Goal: Task Accomplishment & Management: Complete application form

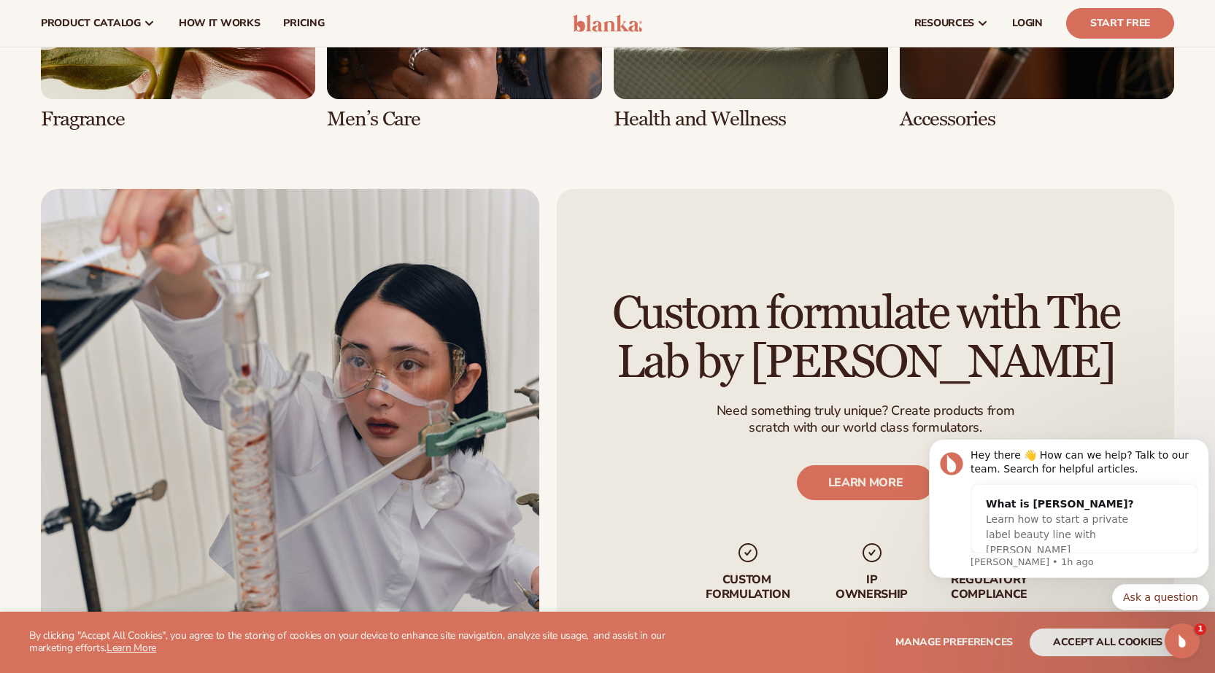
scroll to position [2761, 0]
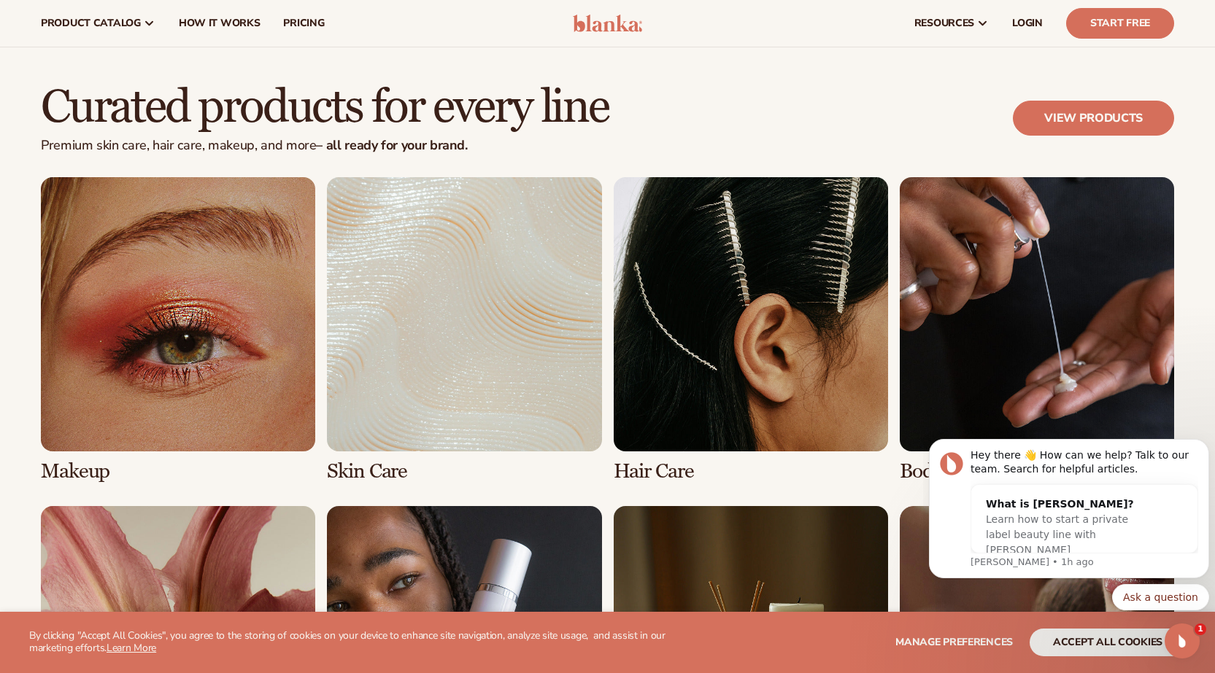
click at [211, 355] on link "1 / 8" at bounding box center [178, 330] width 274 height 306
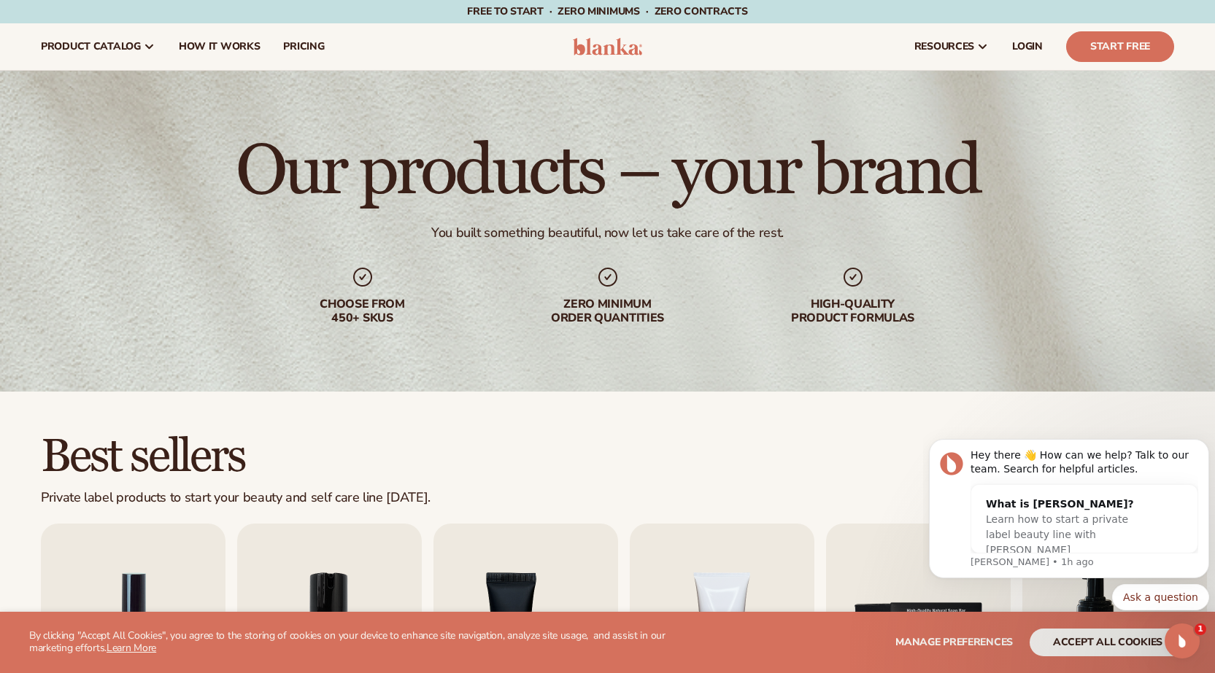
scroll to position [320, 0]
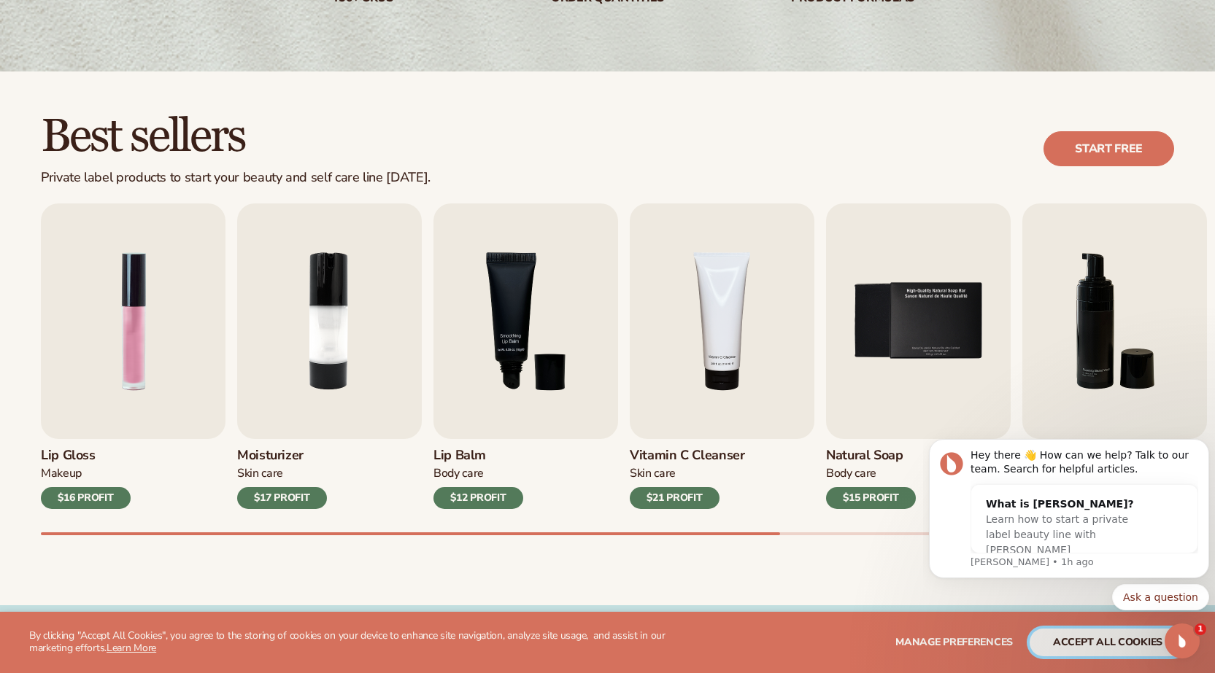
click at [1143, 641] on button "accept all cookies" at bounding box center [1107, 643] width 156 height 28
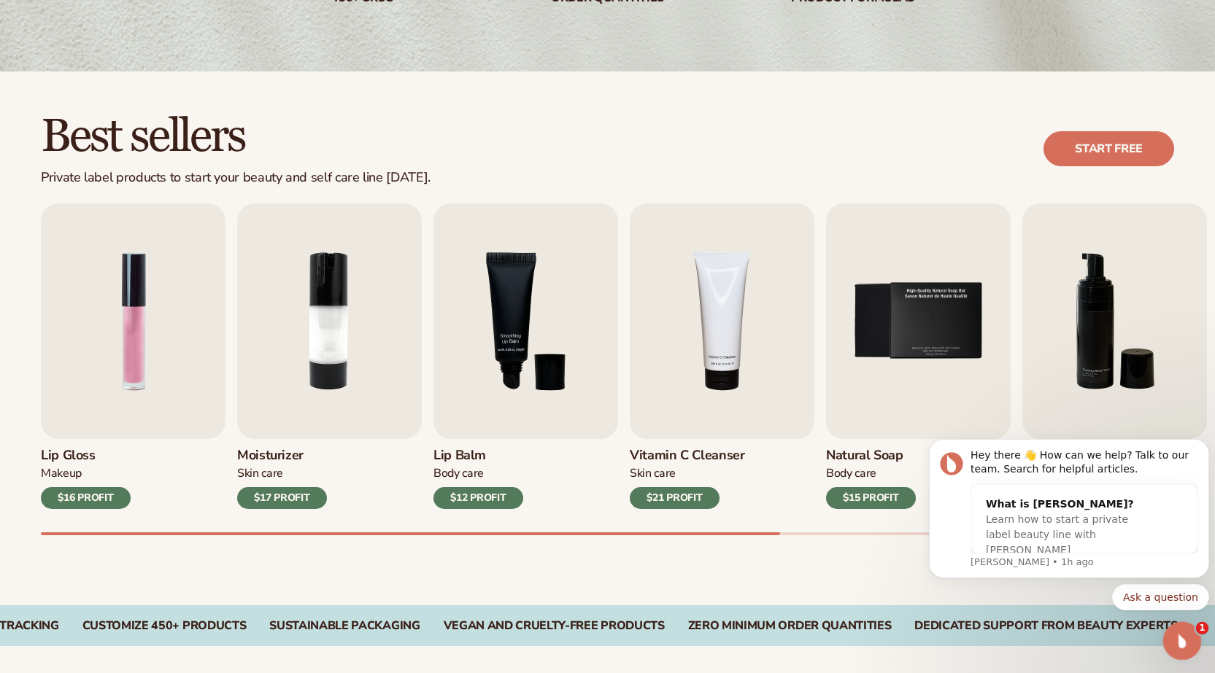
click at [1177, 648] on icon "Open Intercom Messenger" at bounding box center [1180, 639] width 24 height 24
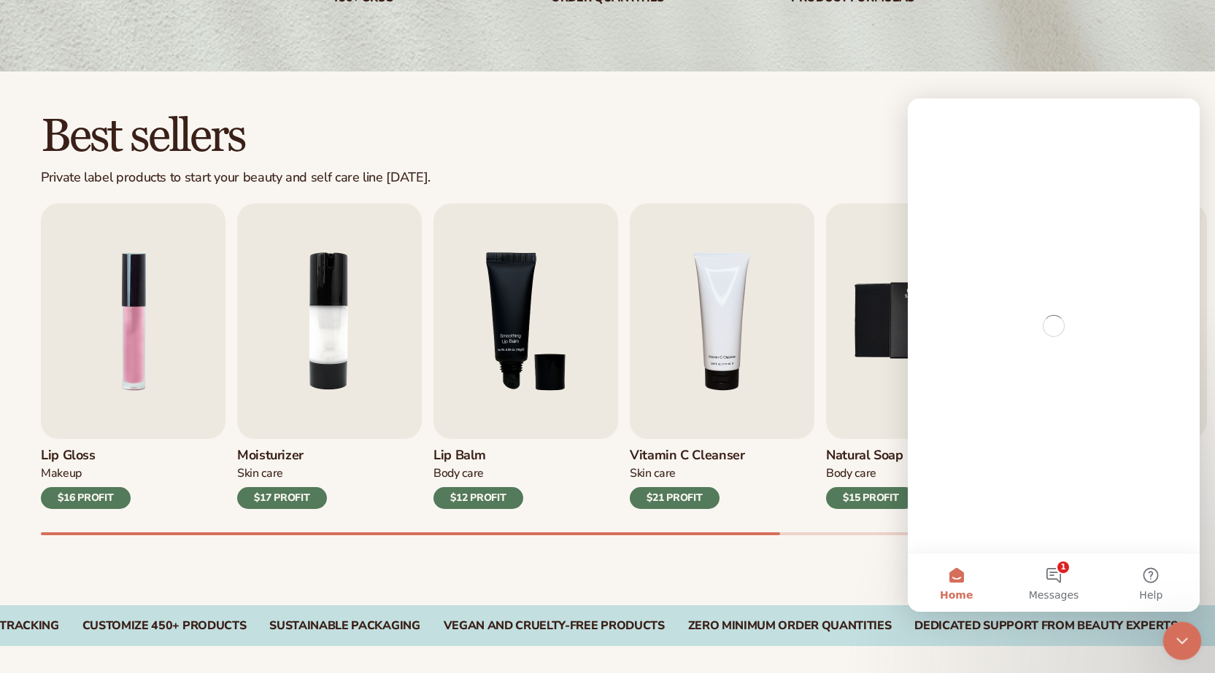
scroll to position [0, 0]
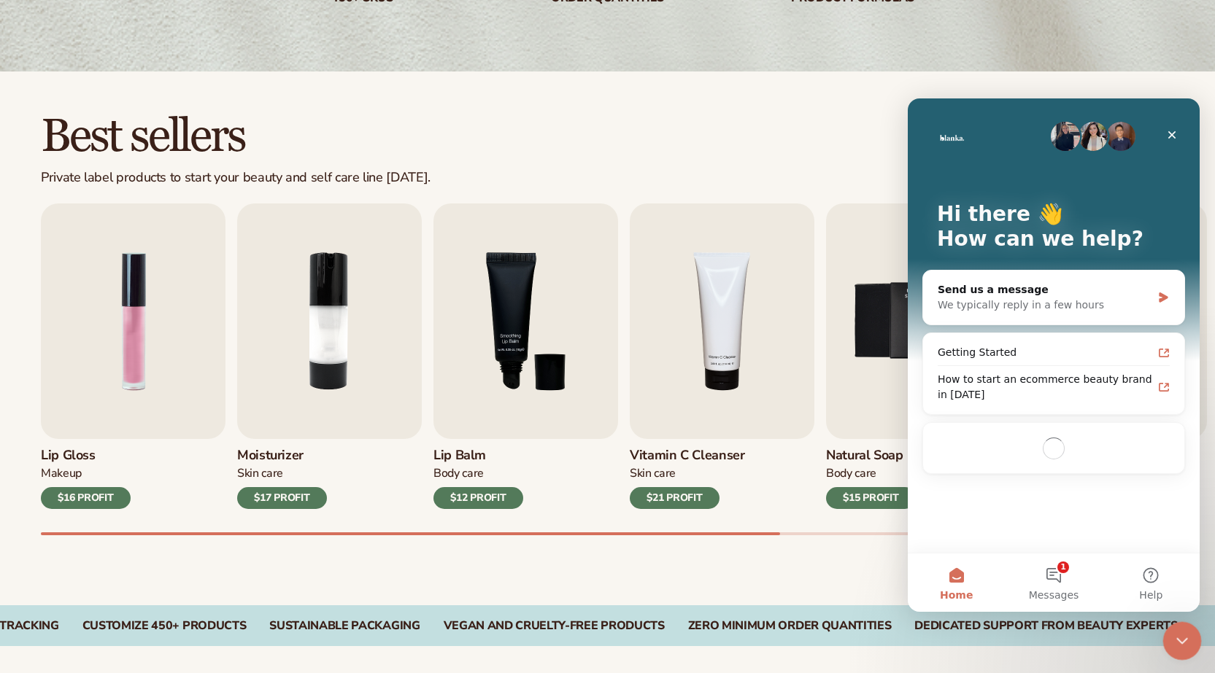
click at [1177, 648] on div "Close Intercom Messenger" at bounding box center [1179, 639] width 35 height 35
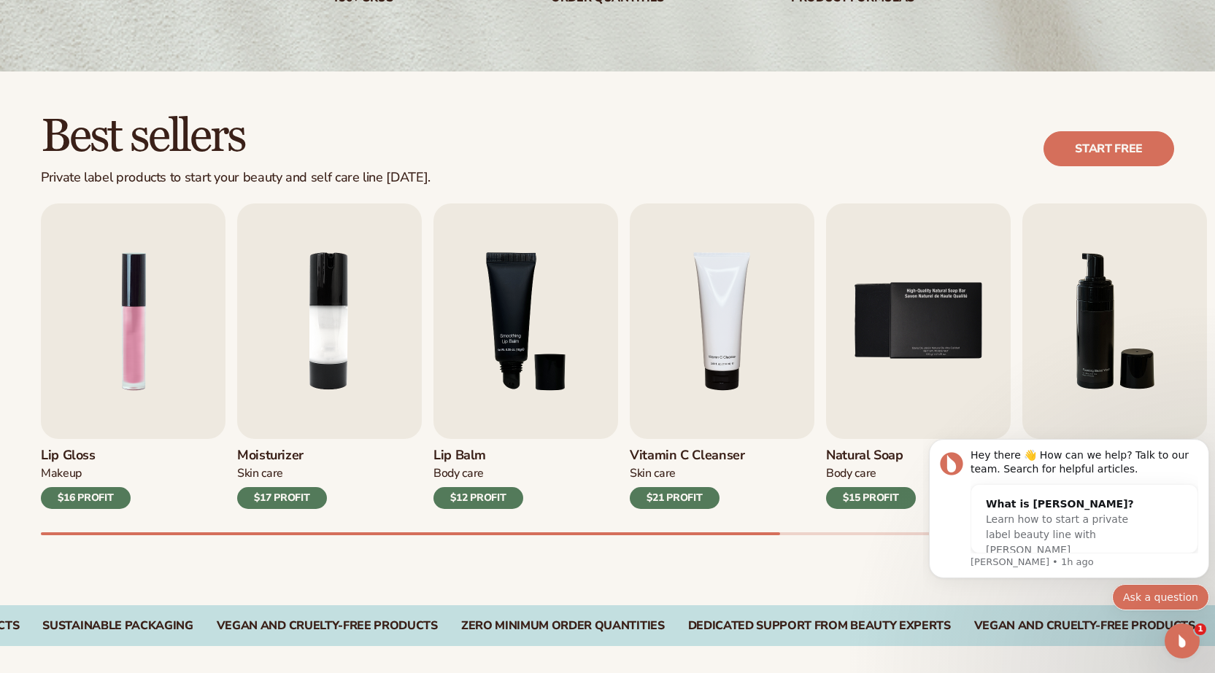
click at [1182, 602] on button "Ask a question" at bounding box center [1160, 597] width 97 height 26
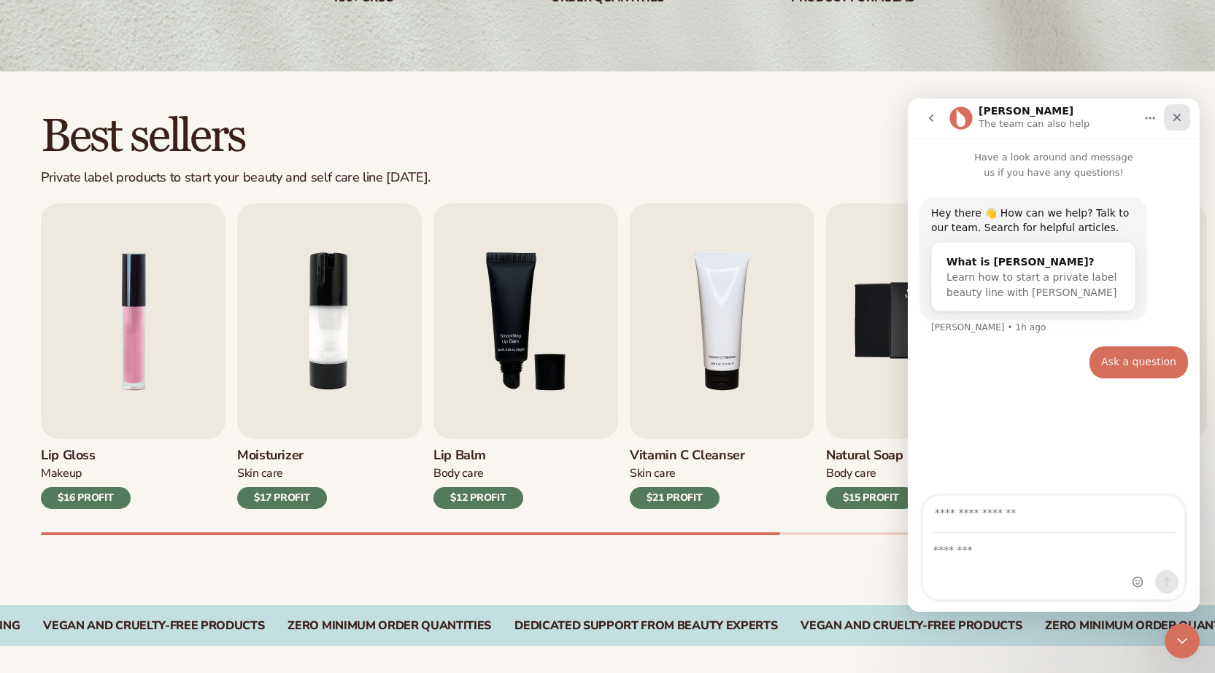
click at [1181, 120] on icon "Close" at bounding box center [1177, 118] width 12 height 12
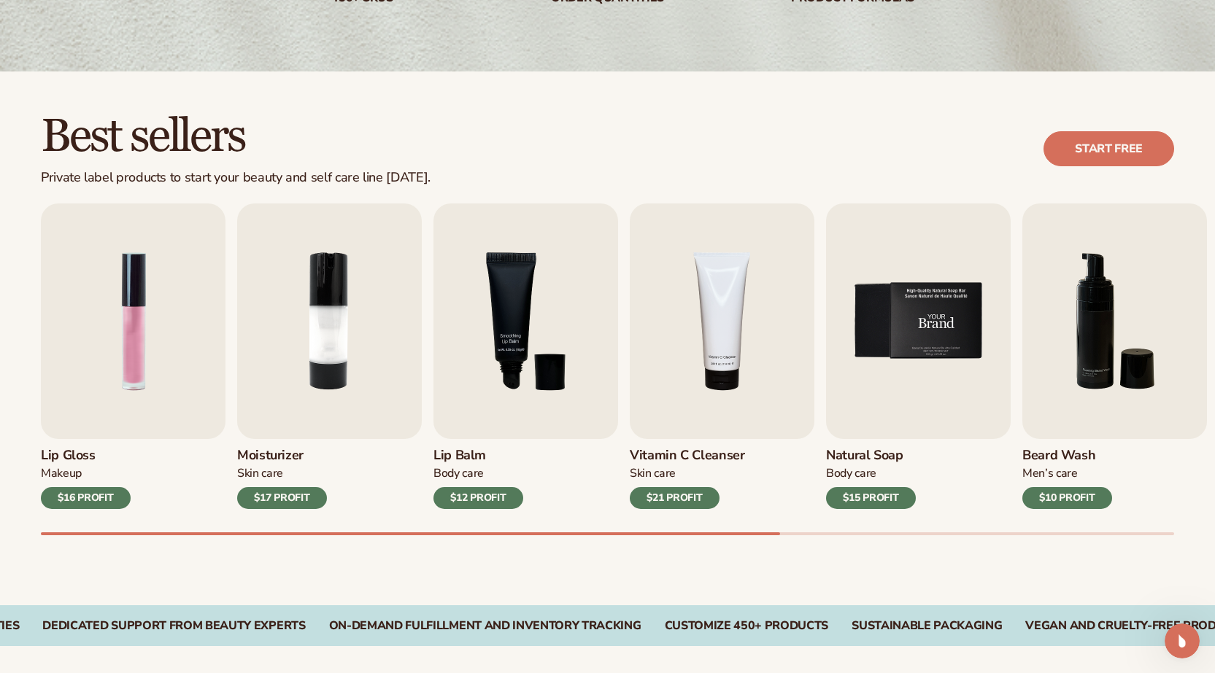
click at [959, 347] on img "5 / 9" at bounding box center [918, 322] width 185 height 236
click at [878, 498] on div "$15 PROFIT" at bounding box center [871, 498] width 90 height 22
click at [908, 343] on img "5 / 9" at bounding box center [918, 322] width 185 height 236
click at [913, 325] on img "5 / 9" at bounding box center [918, 322] width 185 height 236
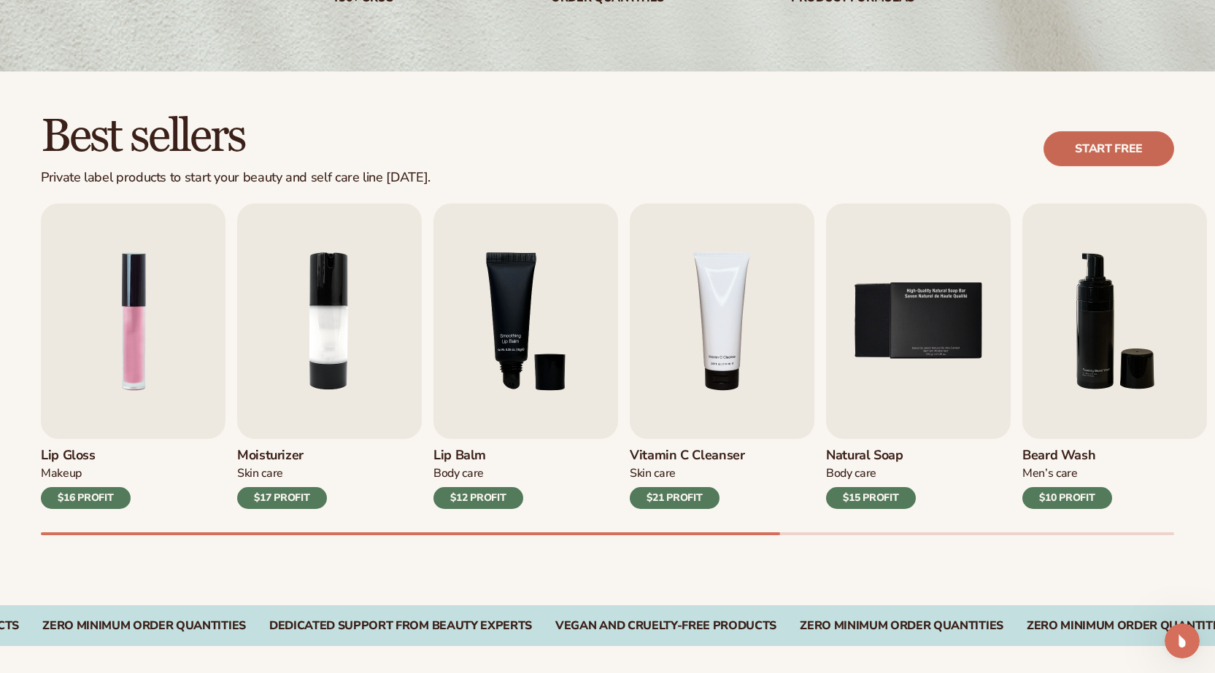
click at [1056, 158] on link "Start free" at bounding box center [1108, 148] width 131 height 35
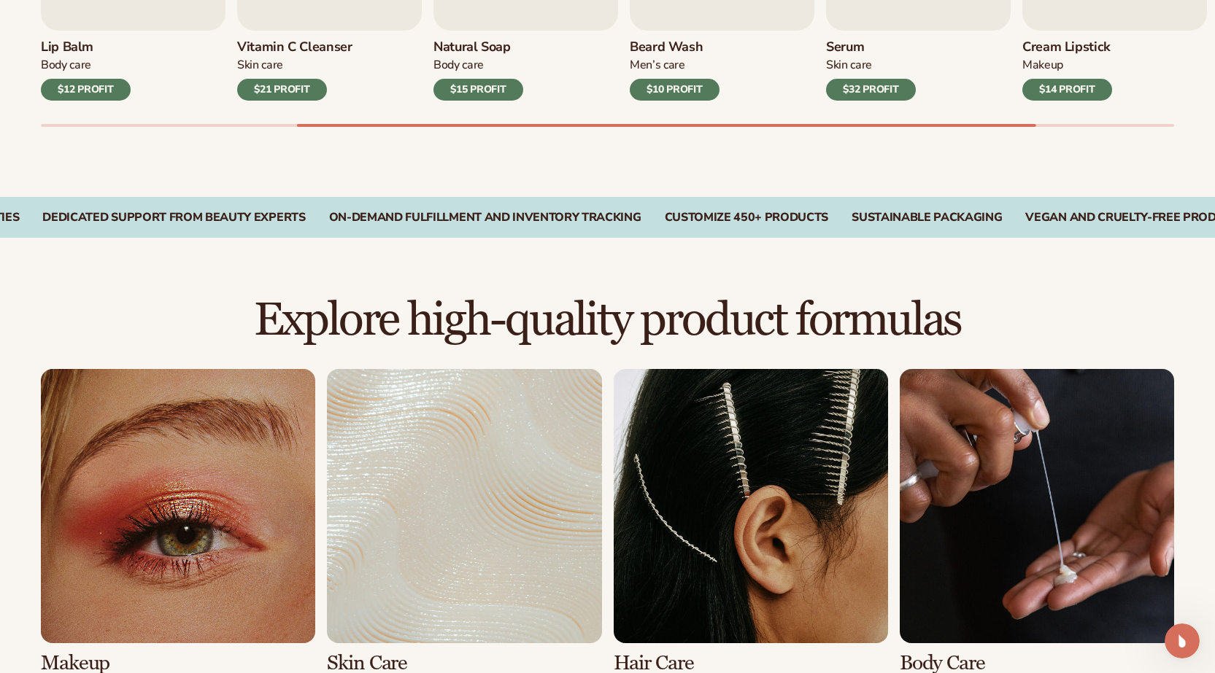
scroll to position [889, 0]
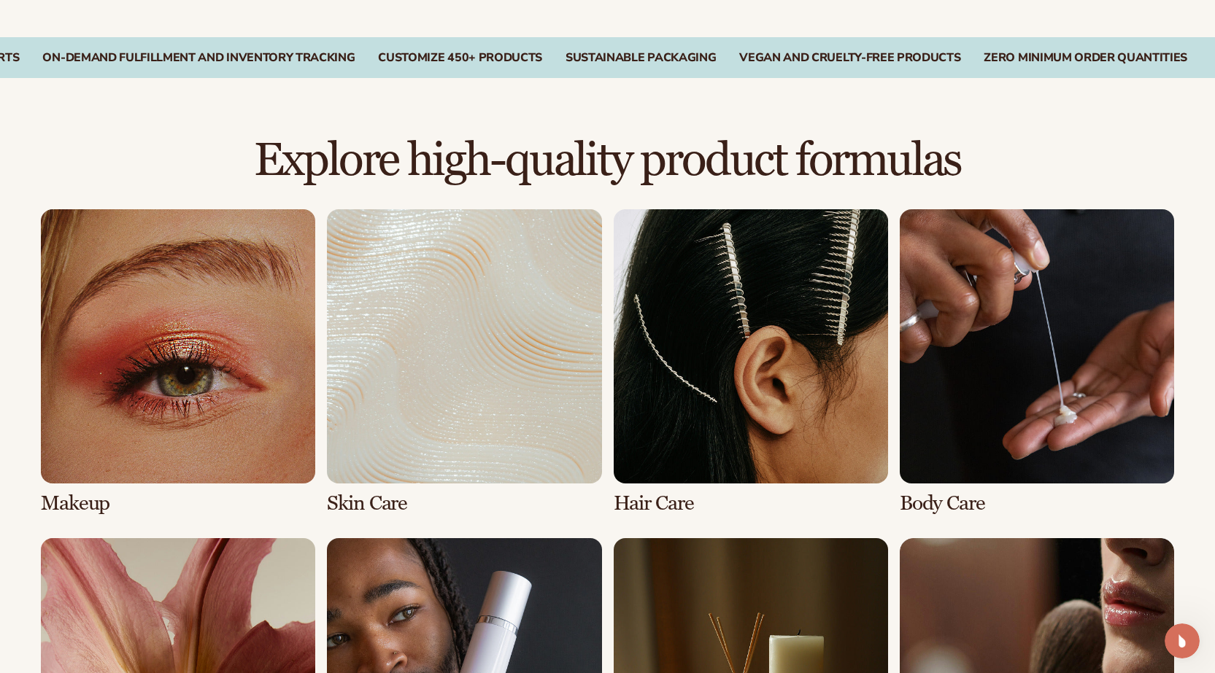
click at [147, 452] on link "1 / 8" at bounding box center [178, 362] width 274 height 306
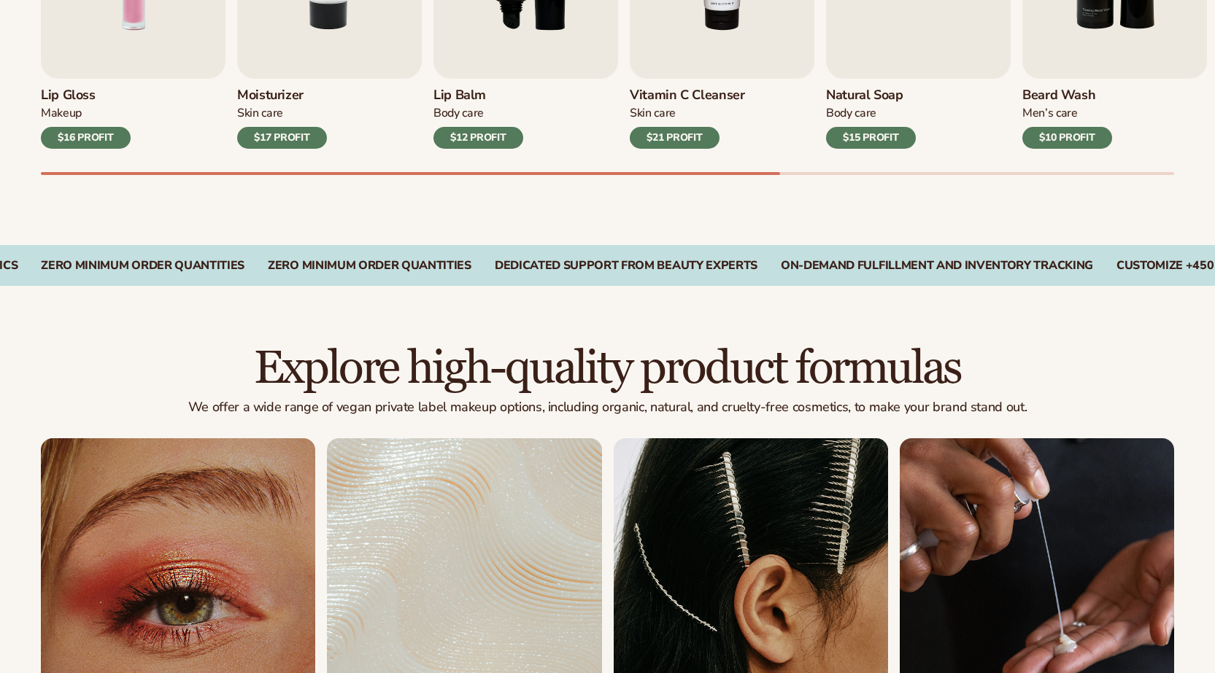
scroll to position [1362, 0]
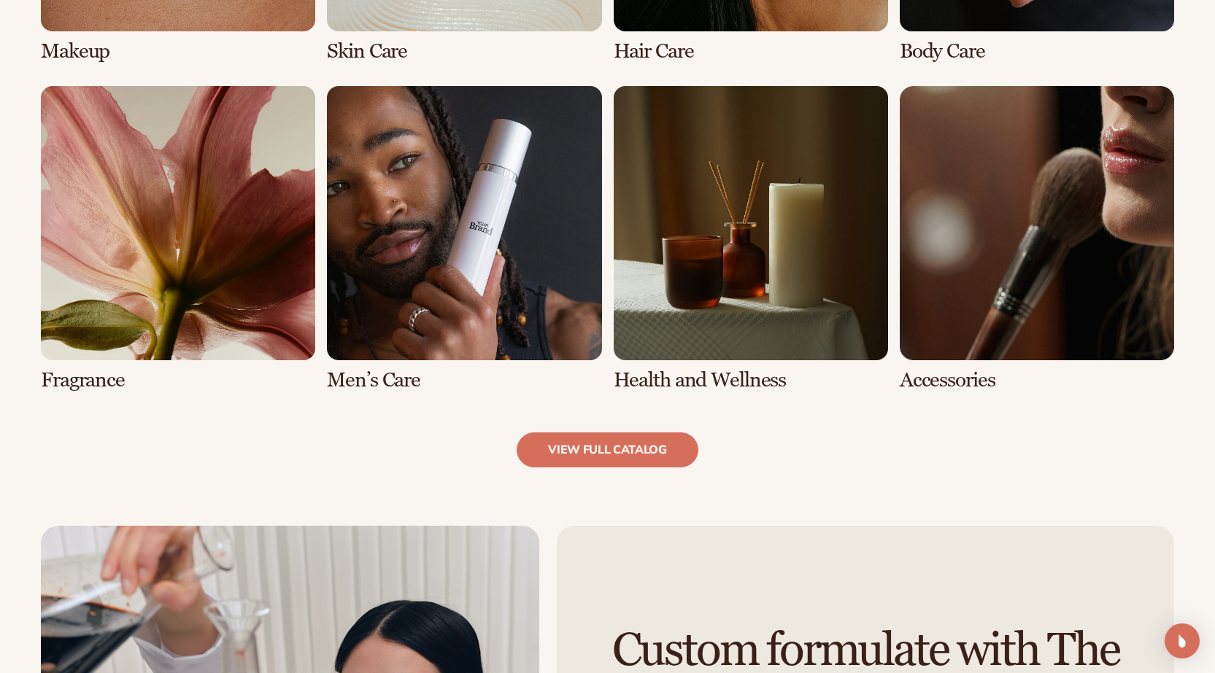
click at [507, 227] on link "6 / 8" at bounding box center [464, 239] width 274 height 306
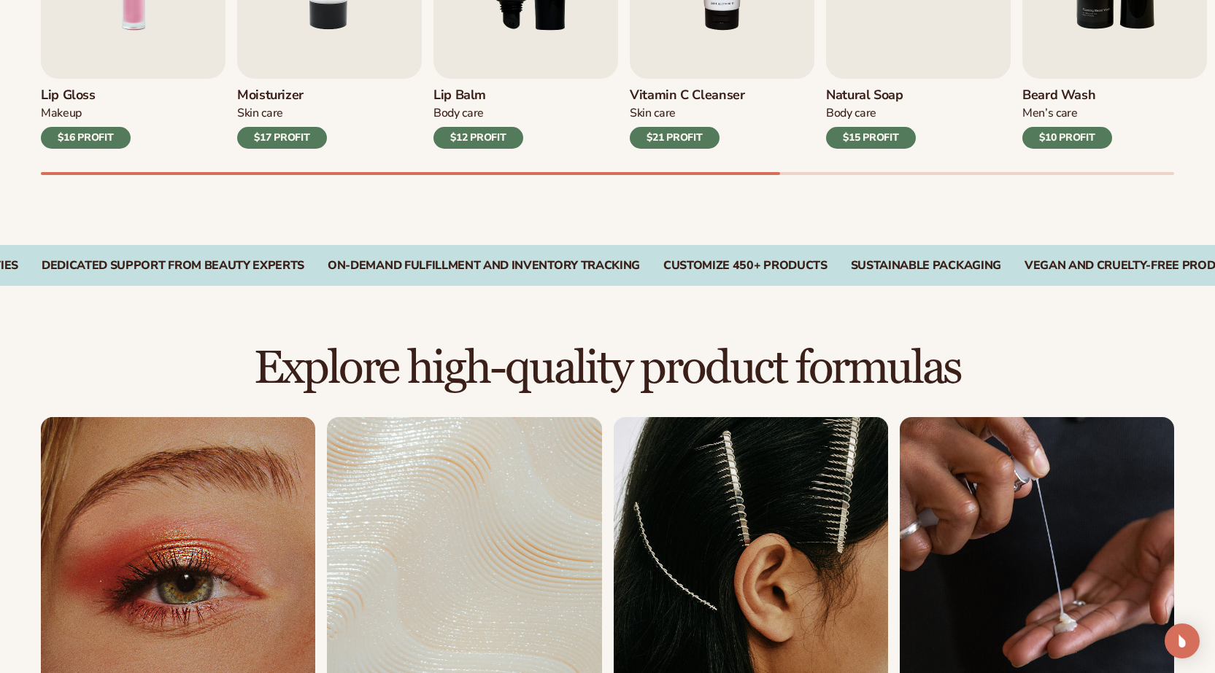
scroll to position [1362, 0]
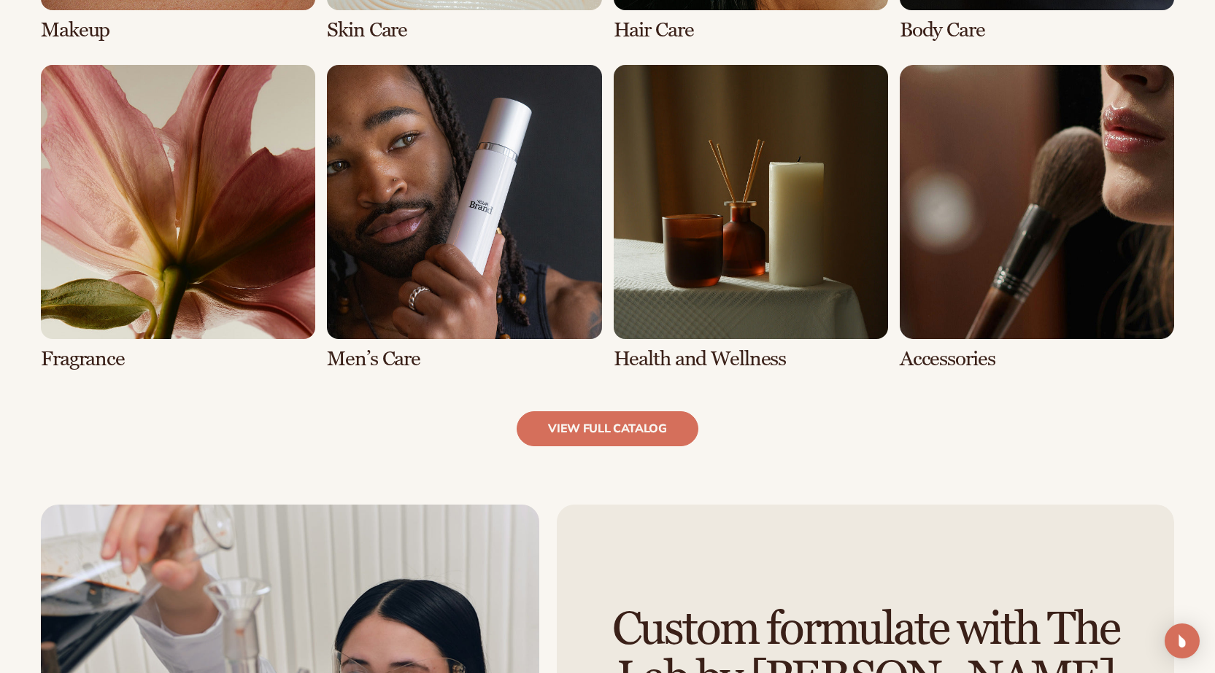
click at [961, 252] on link "8 / 8" at bounding box center [1036, 218] width 274 height 306
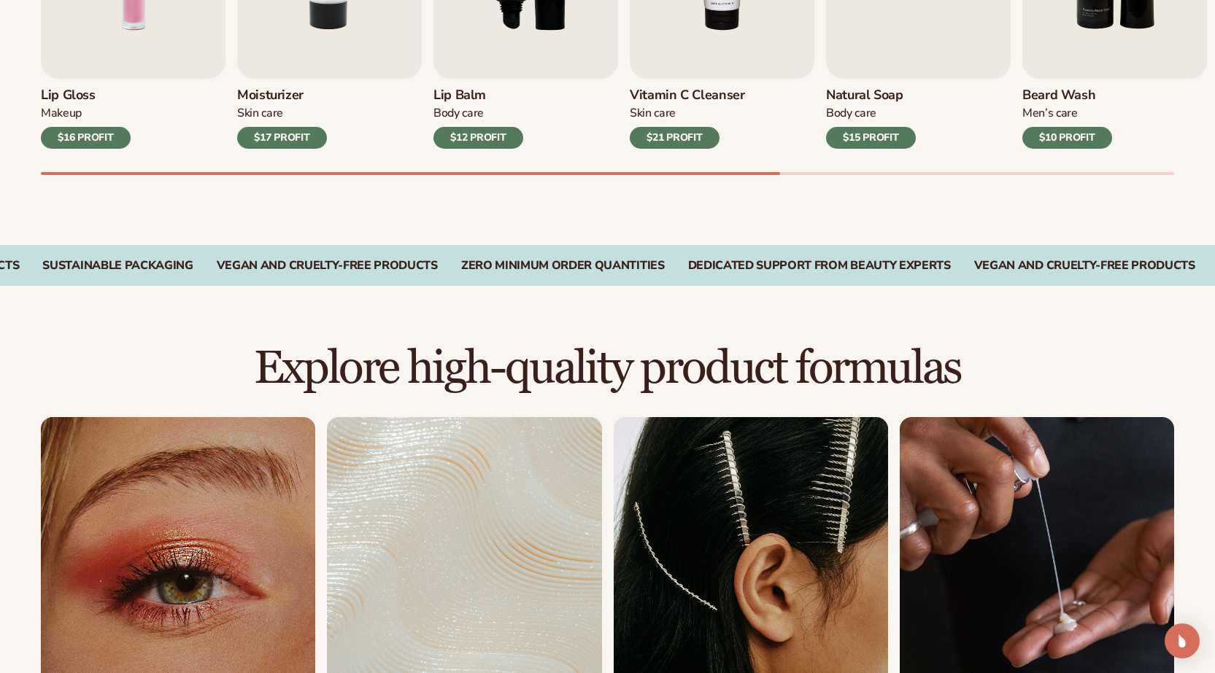
scroll to position [1362, 0]
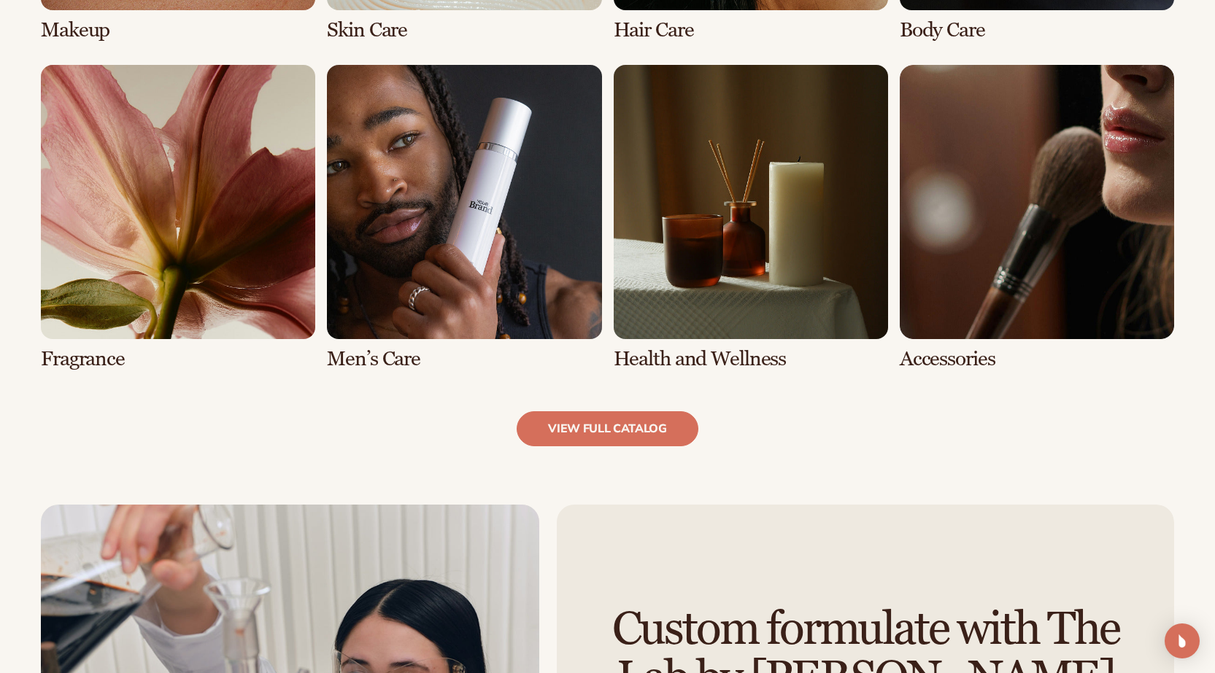
click at [999, 218] on link "8 / 8" at bounding box center [1036, 218] width 274 height 306
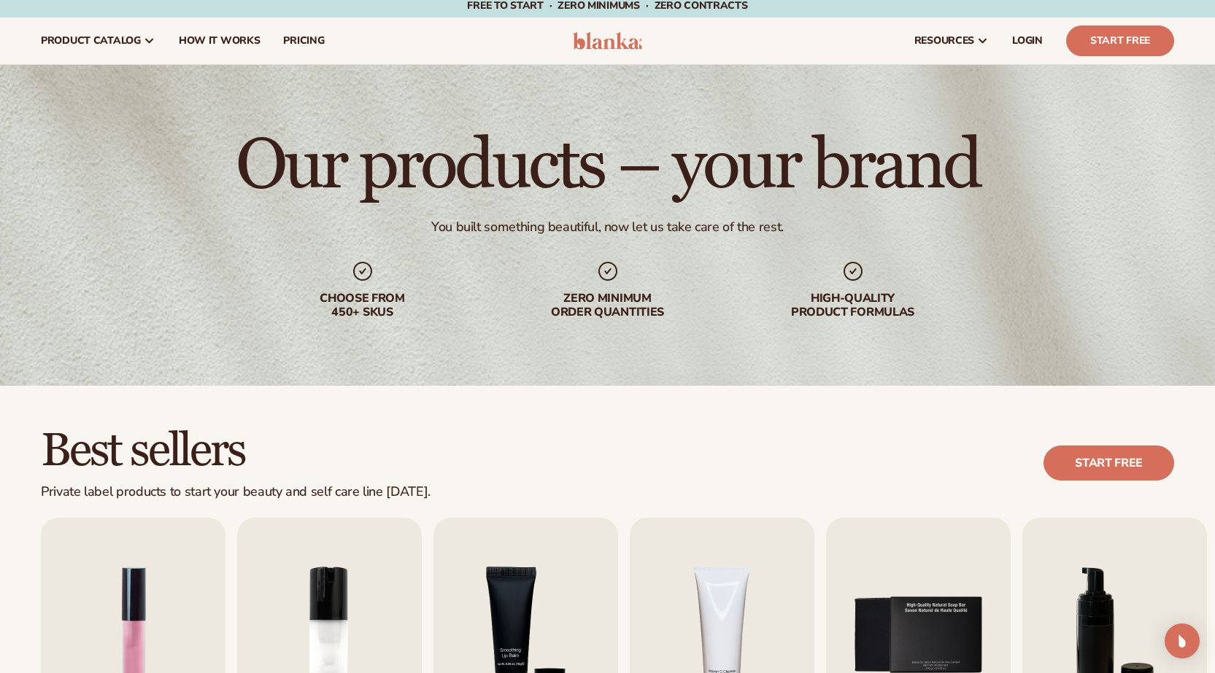
scroll to position [0, 0]
